Goal: Task Accomplishment & Management: Manage account settings

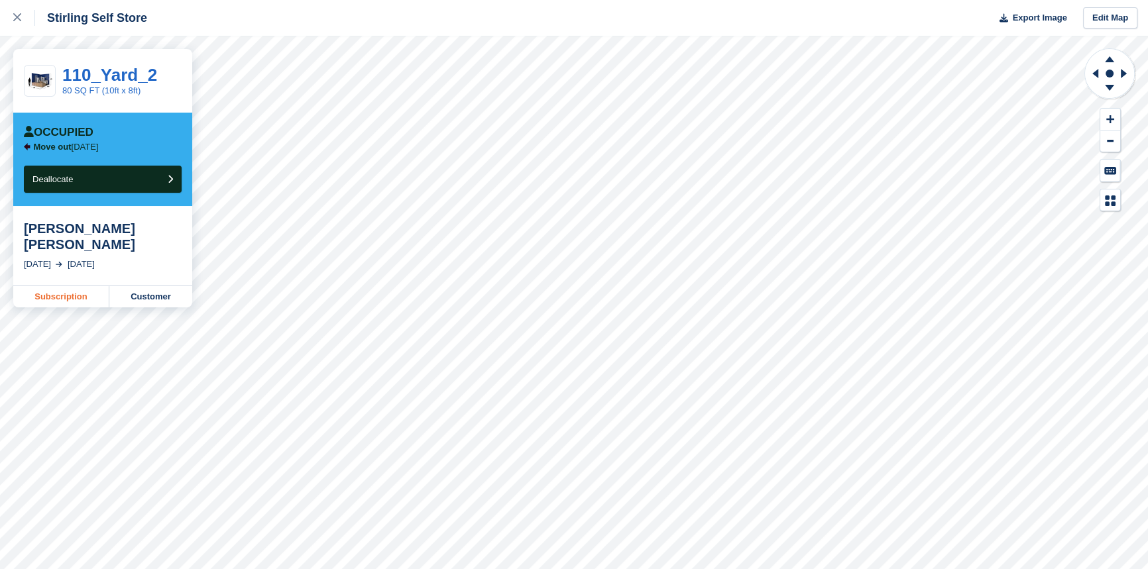
click at [48, 286] on link "Subscription" at bounding box center [61, 296] width 96 height 21
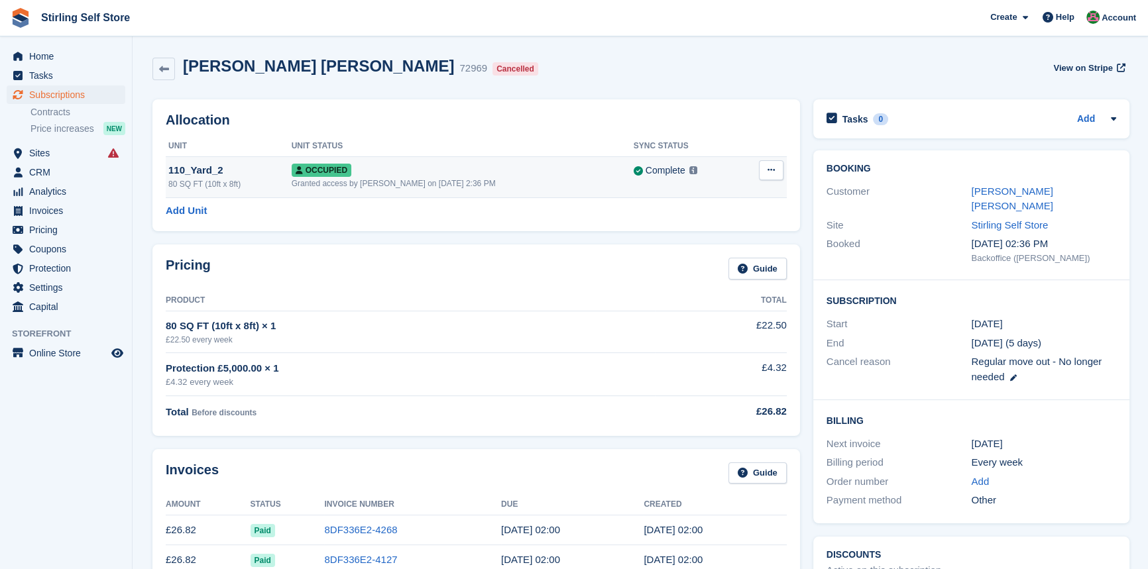
click at [770, 172] on icon at bounding box center [770, 170] width 7 height 9
click at [696, 226] on p "Deallocate" at bounding box center [719, 224] width 115 height 17
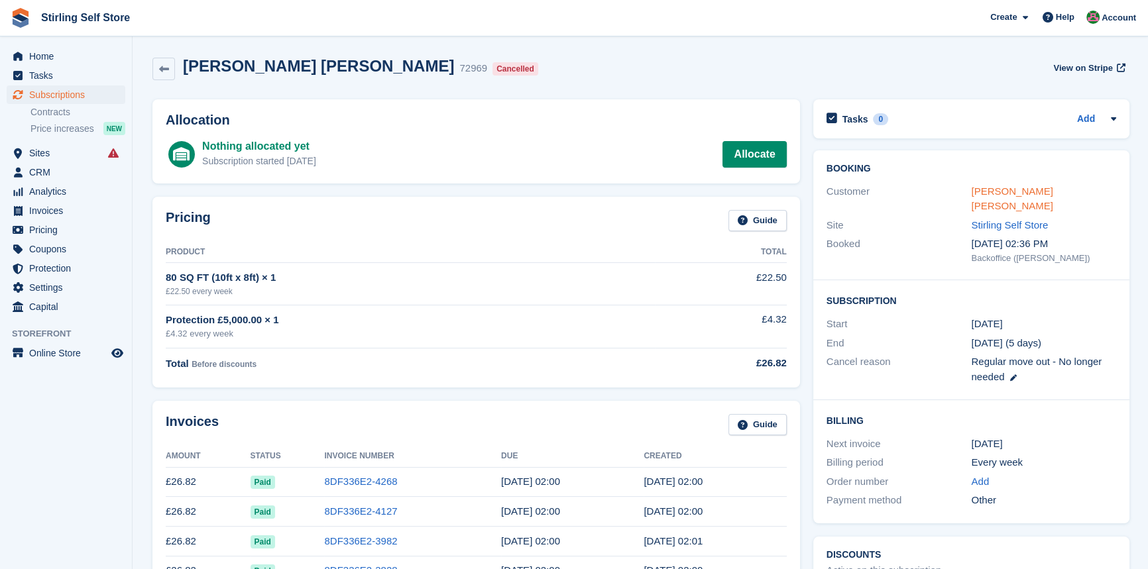
click at [1007, 192] on link "[PERSON_NAME] [PERSON_NAME]" at bounding box center [1012, 199] width 82 height 27
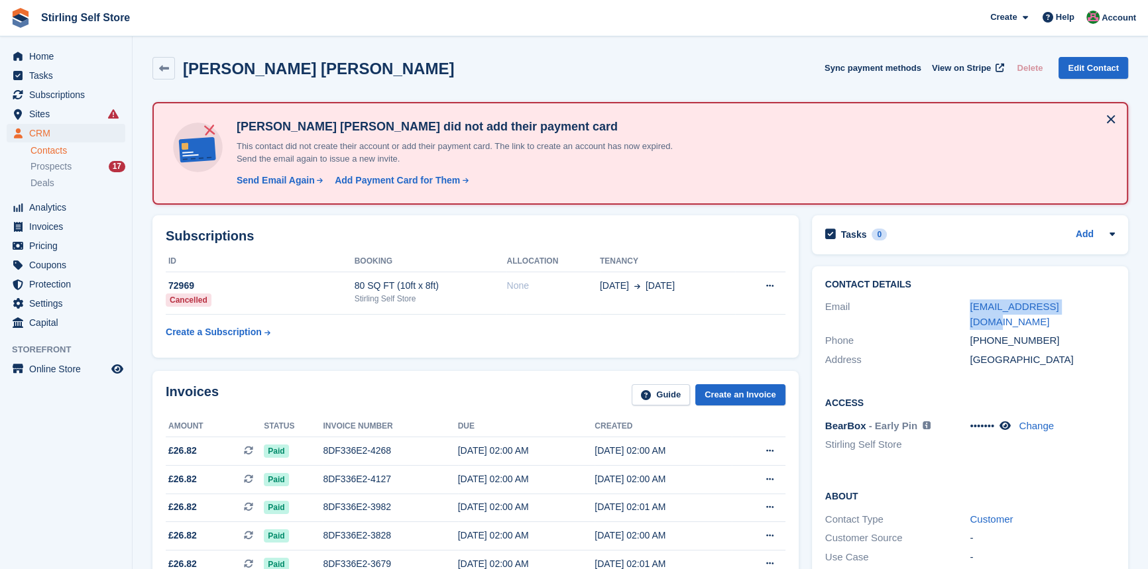
drag, startPoint x: 1095, startPoint y: 303, endPoint x: 942, endPoint y: 307, distance: 152.5
click at [942, 307] on div "Email [EMAIL_ADDRESS][DOMAIN_NAME]" at bounding box center [970, 315] width 290 height 34
copy div "[EMAIL_ADDRESS][DOMAIN_NAME]"
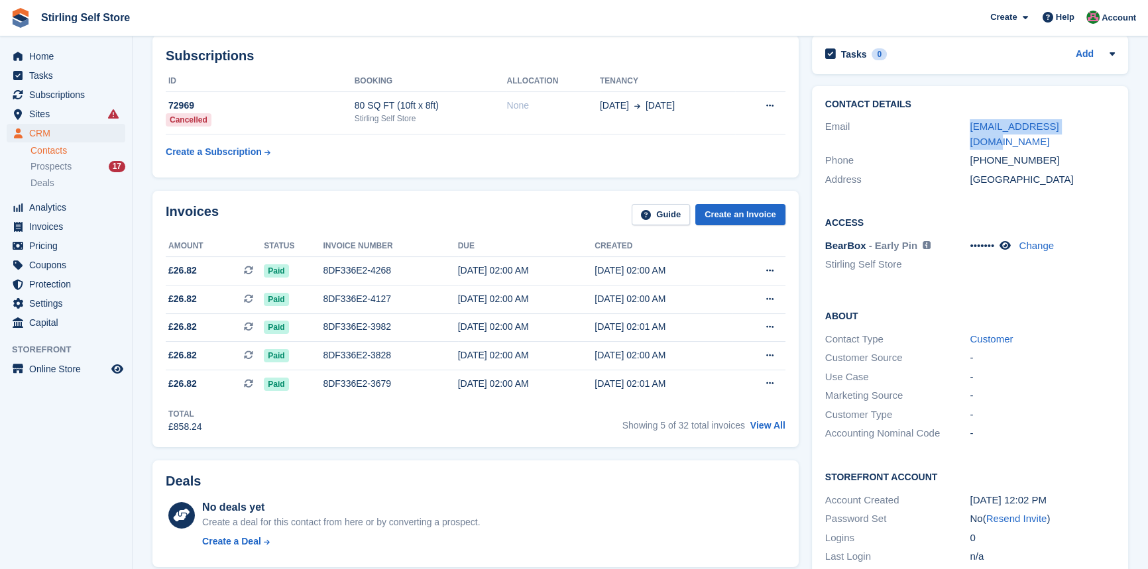
scroll to position [241, 0]
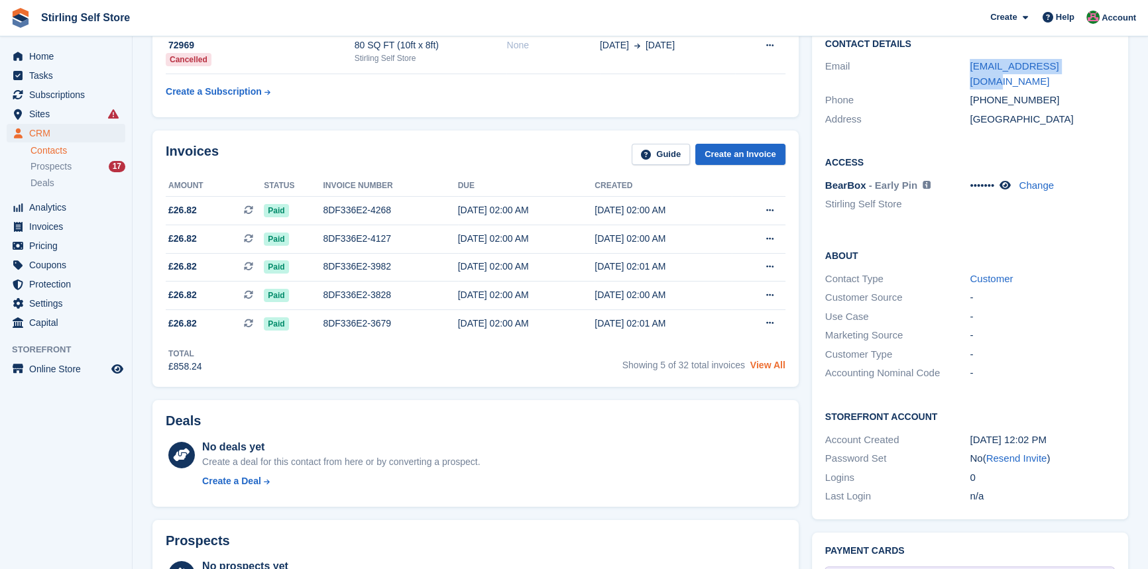
click at [763, 369] on link "View All" at bounding box center [767, 365] width 35 height 11
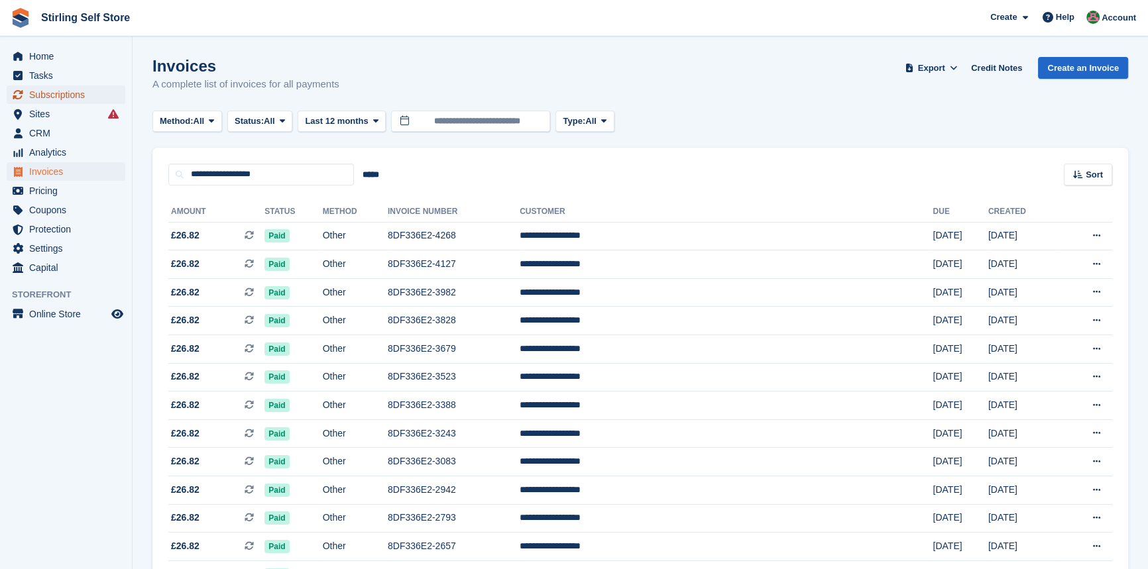
click at [67, 95] on span "Subscriptions" at bounding box center [69, 94] width 80 height 19
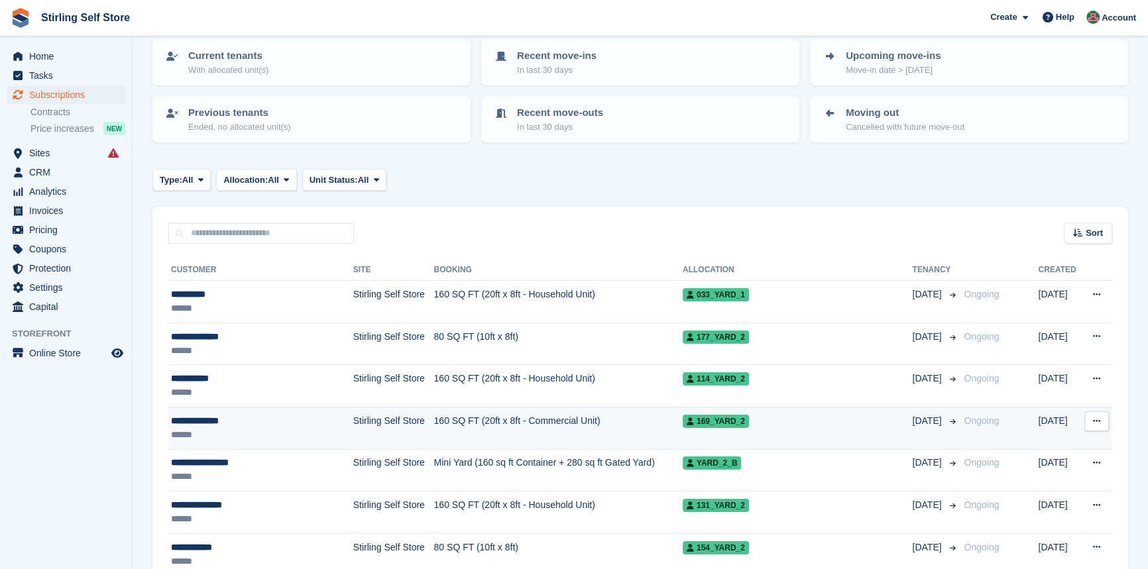
scroll to position [180, 0]
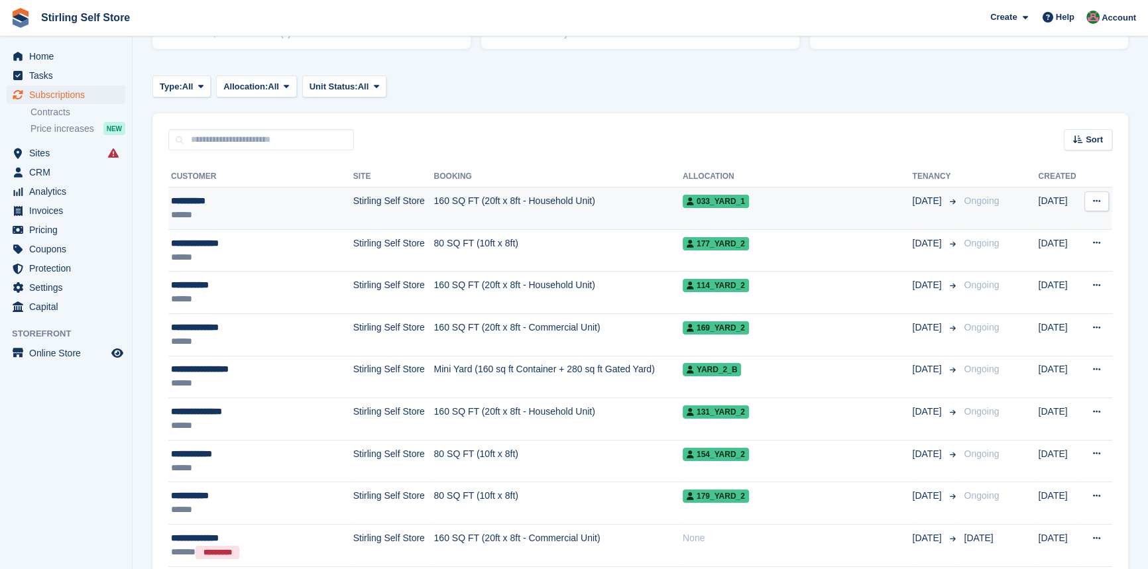
click at [516, 199] on td "160 SQ FT (20ft x 8ft - Household Unit)" at bounding box center [558, 209] width 249 height 42
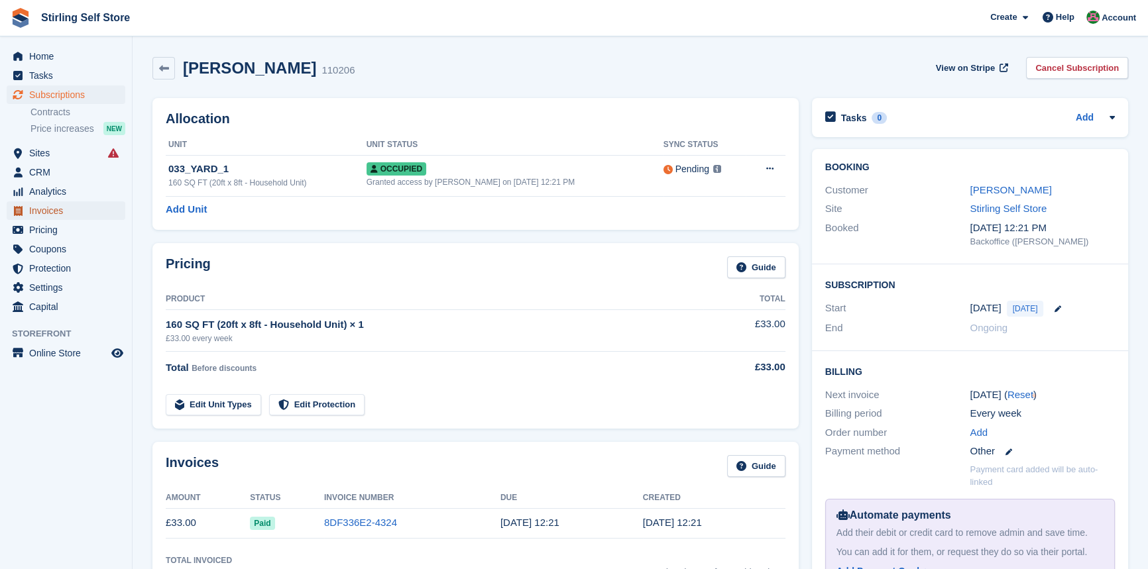
click at [67, 213] on span "Invoices" at bounding box center [69, 210] width 80 height 19
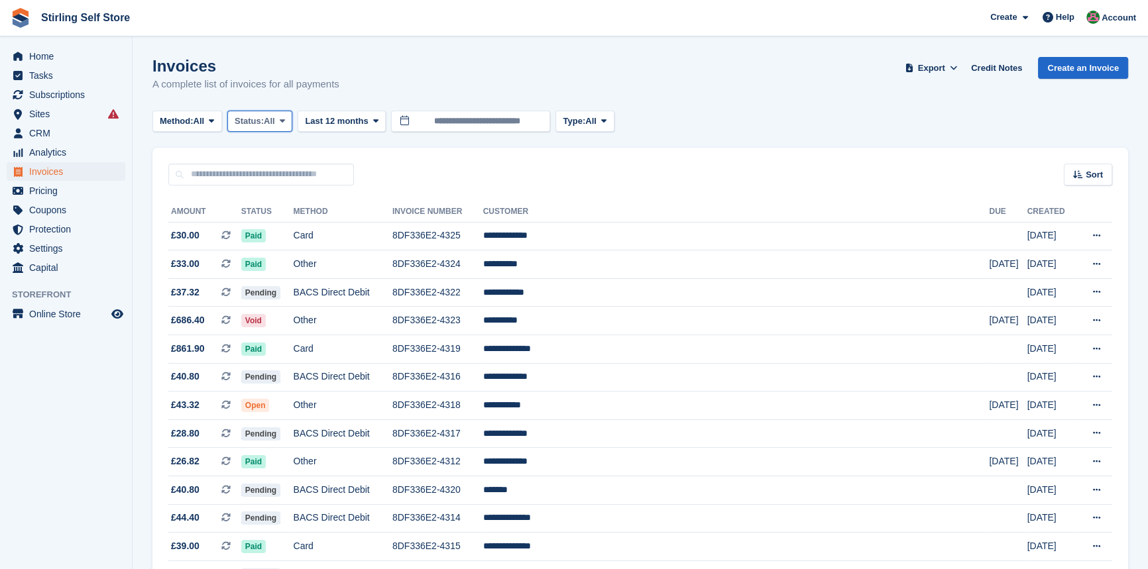
click at [292, 120] on button "Status: All" at bounding box center [259, 122] width 65 height 22
click at [277, 226] on link "Open" at bounding box center [290, 224] width 115 height 24
